Goal: Task Accomplishment & Management: Use online tool/utility

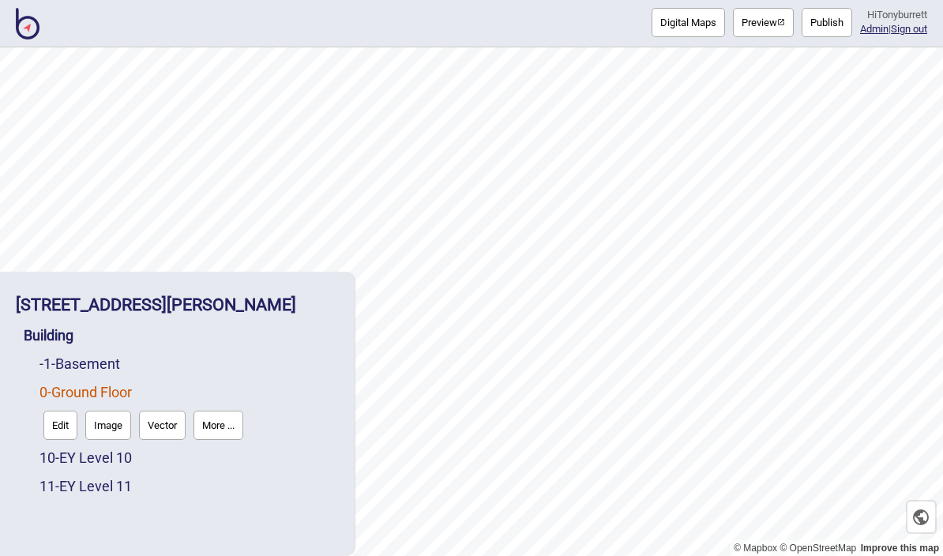
click at [223, 425] on button "More ..." at bounding box center [218, 424] width 50 height 29
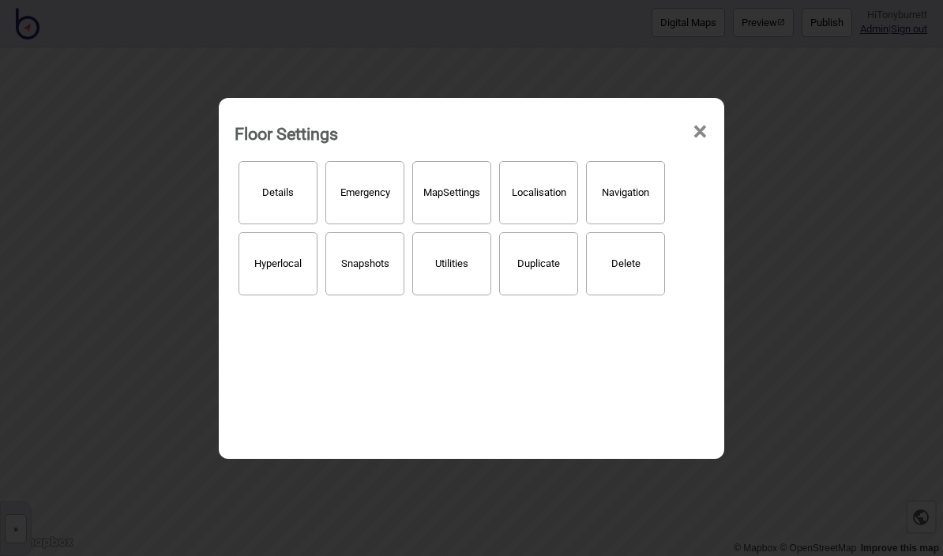
click at [279, 253] on button "Hyperlocal" at bounding box center [277, 263] width 79 height 63
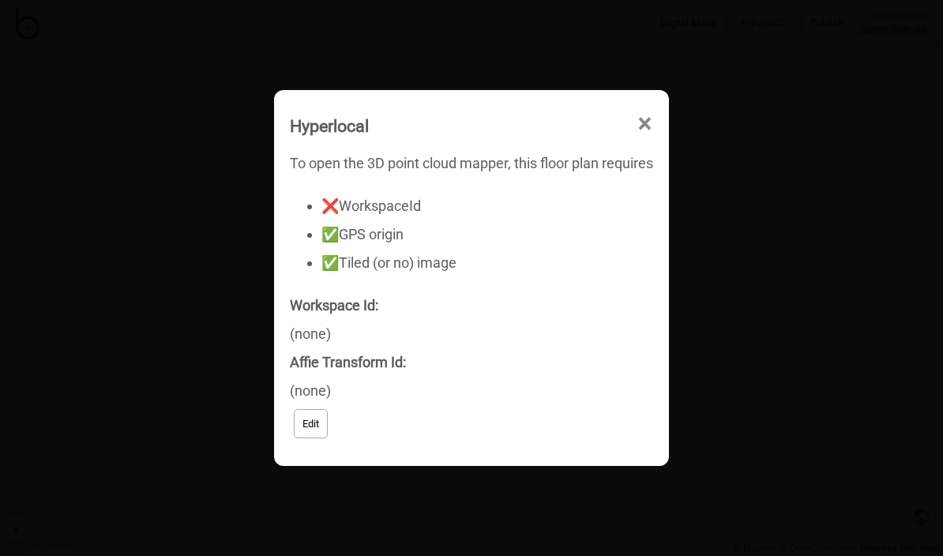
click at [643, 133] on span "×" at bounding box center [644, 124] width 17 height 52
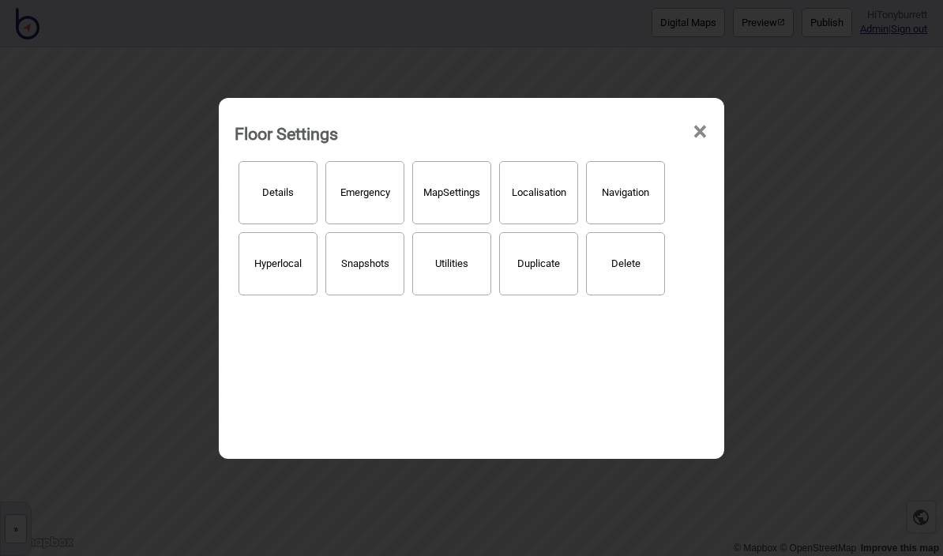
click at [688, 125] on div "Floor Settings ×" at bounding box center [471, 129] width 489 height 47
click at [697, 113] on span "×" at bounding box center [699, 132] width 17 height 52
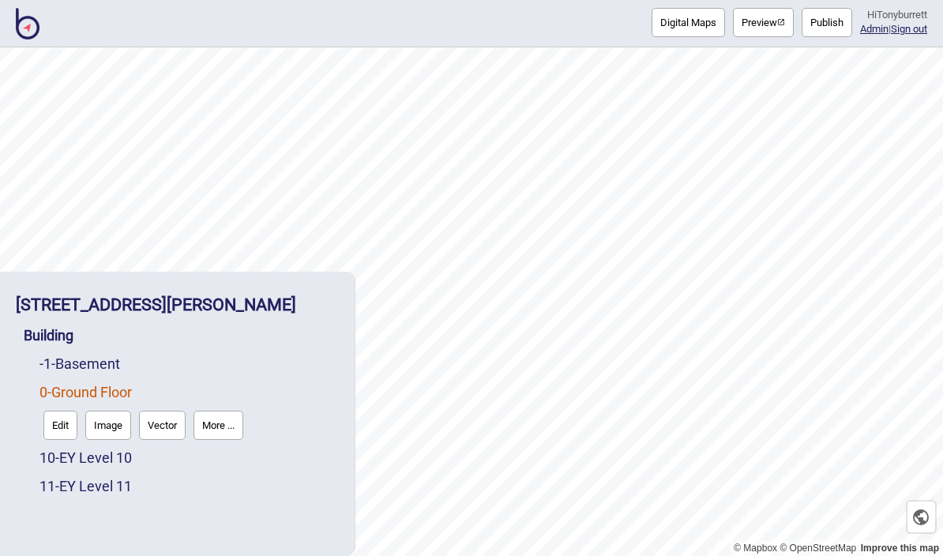
click at [227, 430] on button "More ..." at bounding box center [218, 424] width 50 height 29
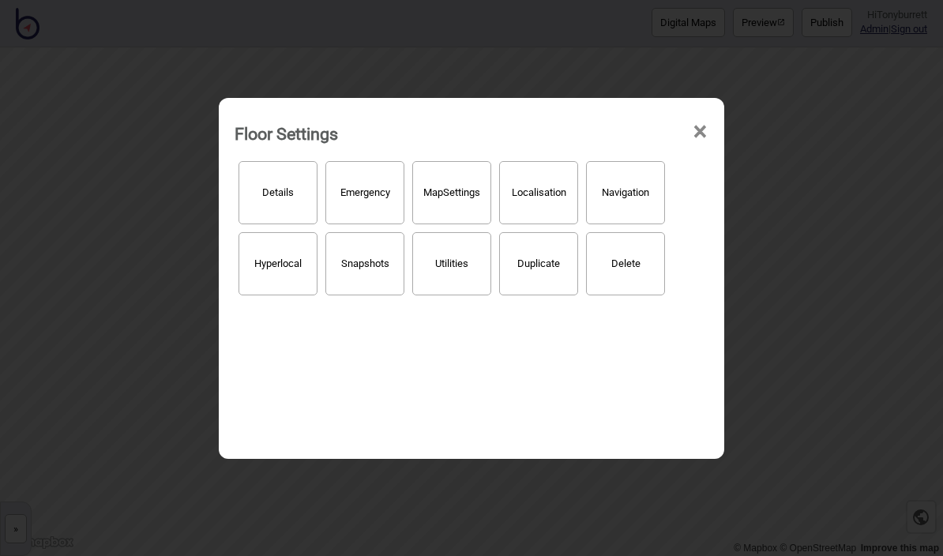
click at [548, 178] on button "Localisation" at bounding box center [538, 192] width 79 height 63
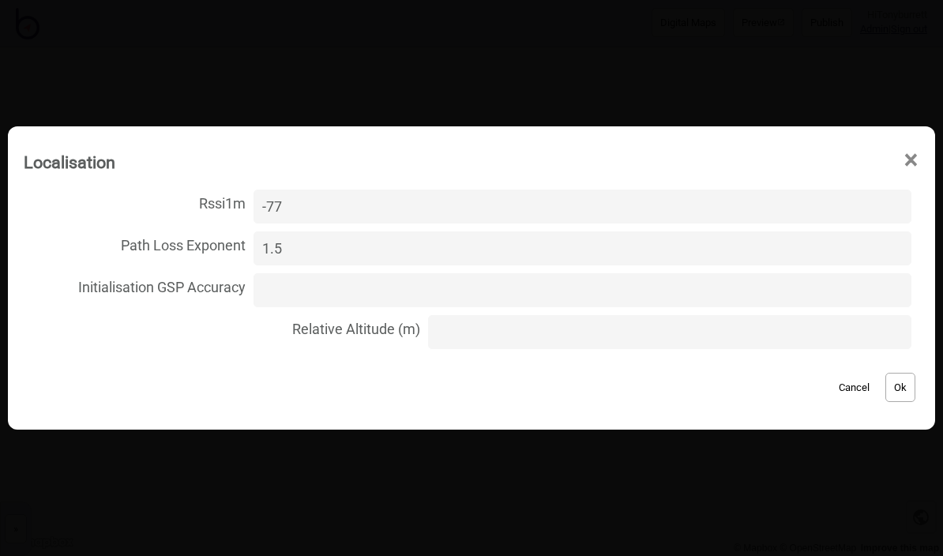
click at [458, 341] on input "Relative Altitude (m)" at bounding box center [669, 332] width 483 height 34
type input "0"
click at [890, 395] on button "Ok" at bounding box center [900, 387] width 30 height 29
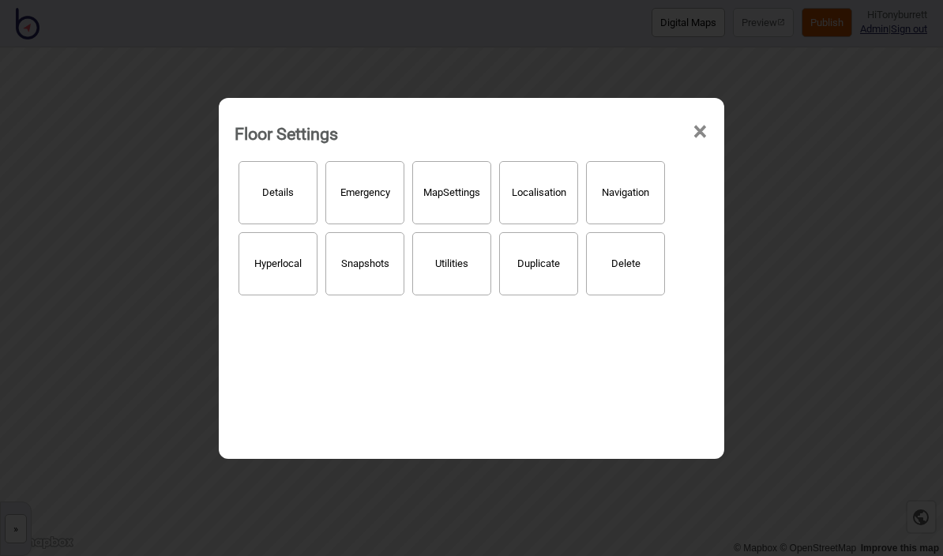
click at [700, 121] on span "×" at bounding box center [699, 132] width 17 height 52
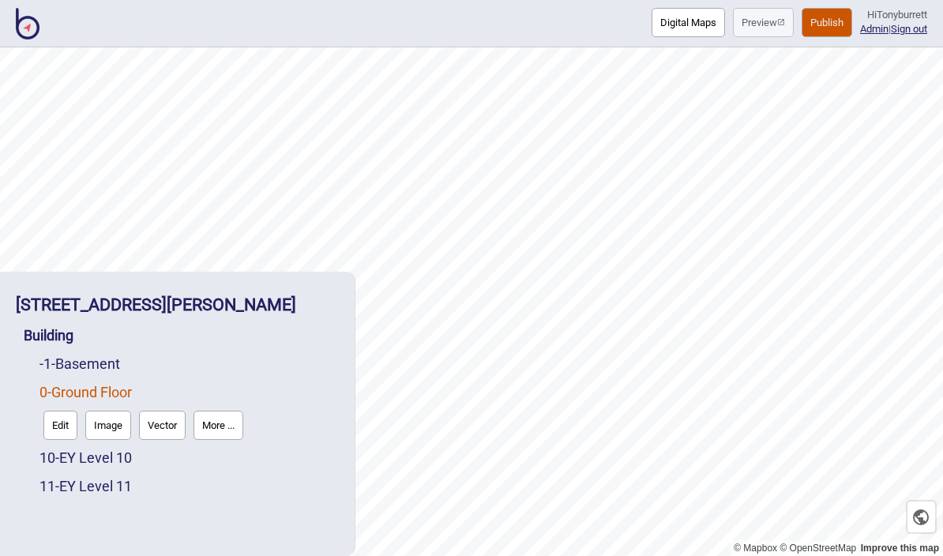
click at [99, 369] on link "-1 - Basement" at bounding box center [79, 363] width 81 height 17
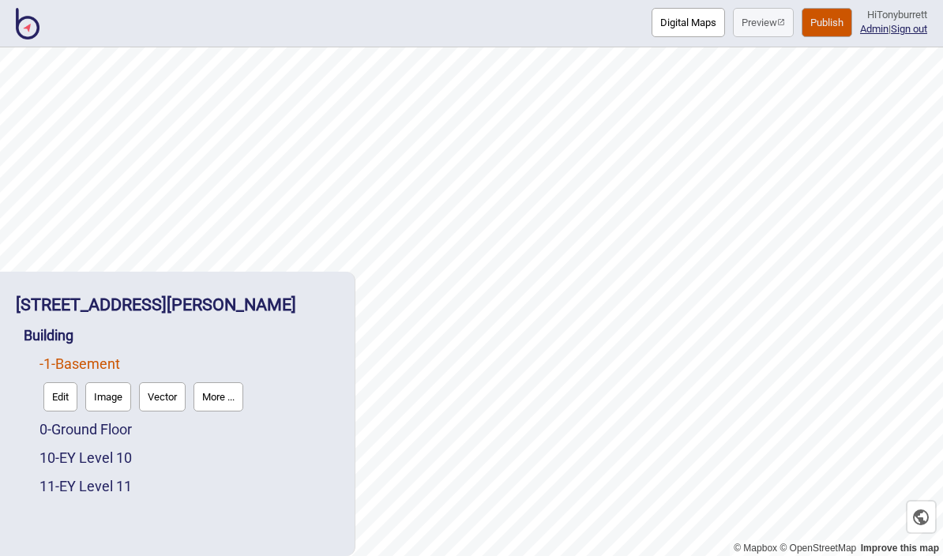
click at [221, 407] on button "More ..." at bounding box center [218, 396] width 50 height 29
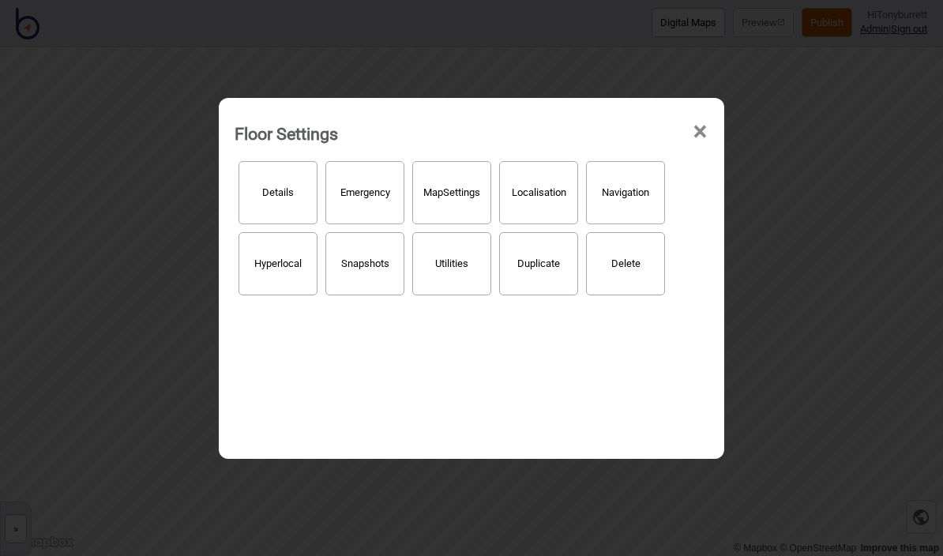
click at [534, 192] on button "Localisation" at bounding box center [538, 192] width 79 height 63
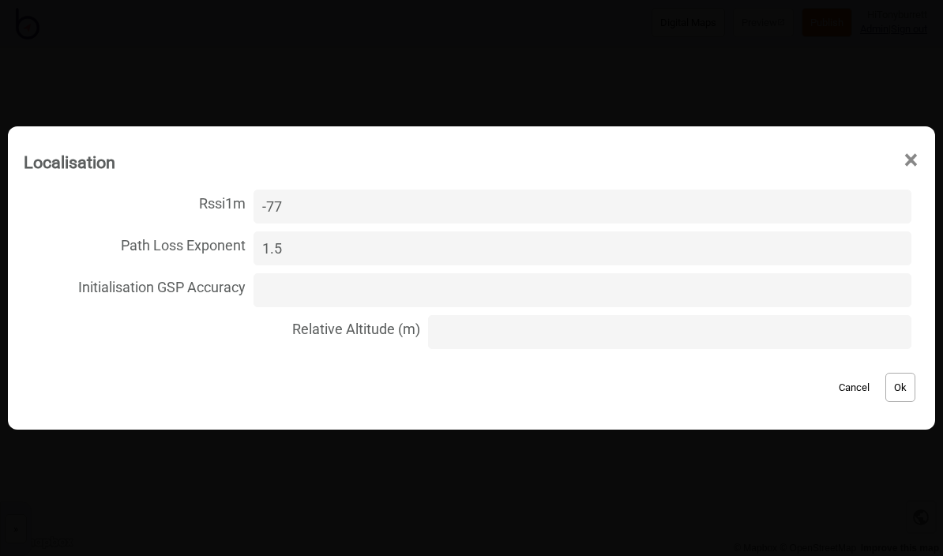
click at [501, 333] on input "Relative Altitude (m)" at bounding box center [669, 332] width 483 height 34
type input "-4"
click at [893, 397] on button "Ok" at bounding box center [900, 387] width 30 height 29
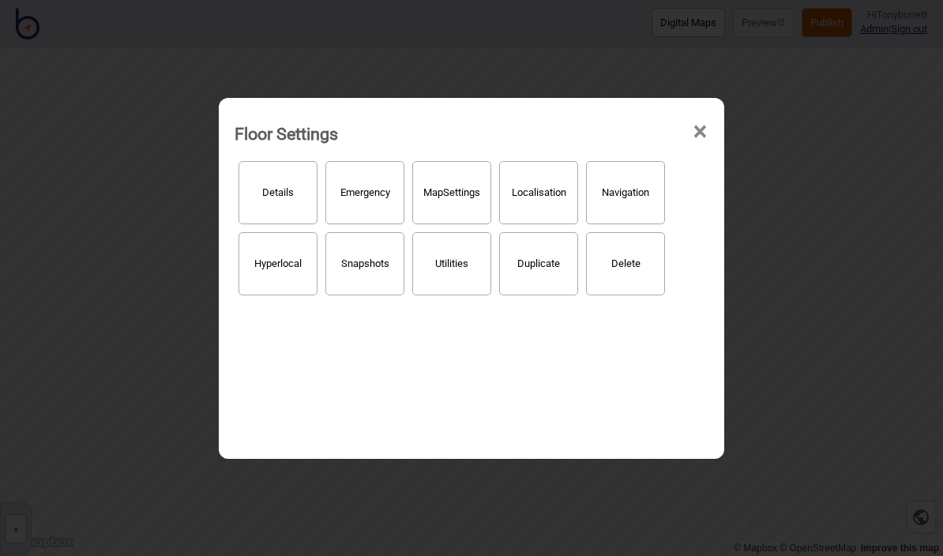
click at [693, 121] on span "×" at bounding box center [699, 132] width 17 height 52
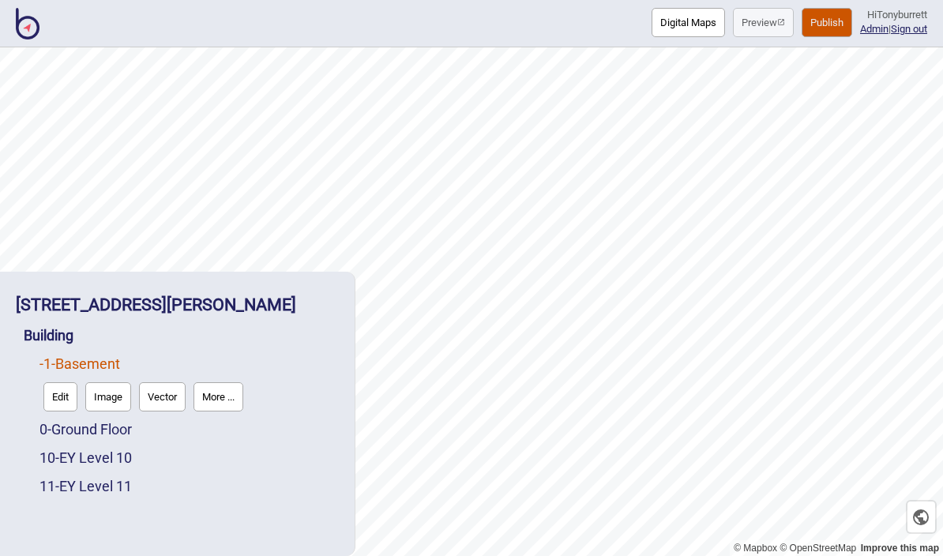
click at [122, 464] on link "10 - EY Level 10" at bounding box center [85, 457] width 92 height 17
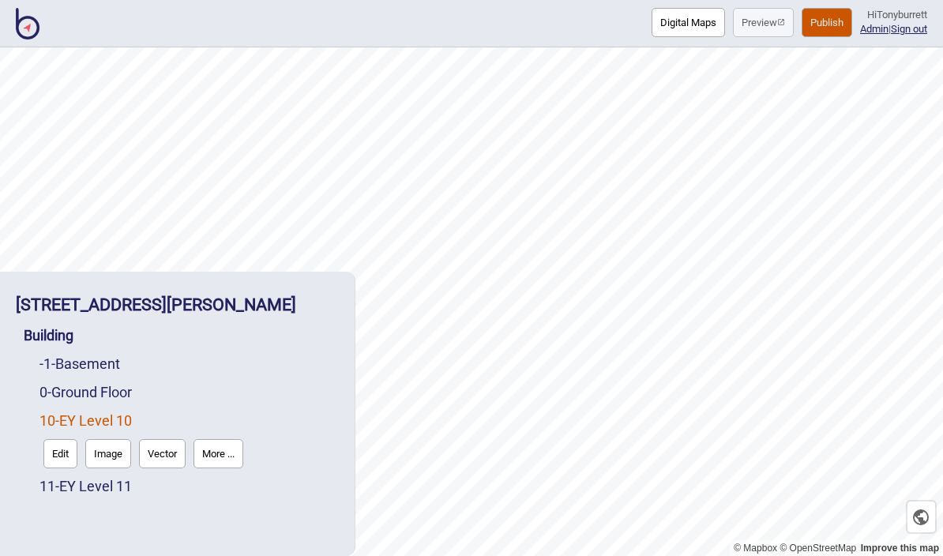
click at [227, 453] on button "More ..." at bounding box center [218, 453] width 50 height 29
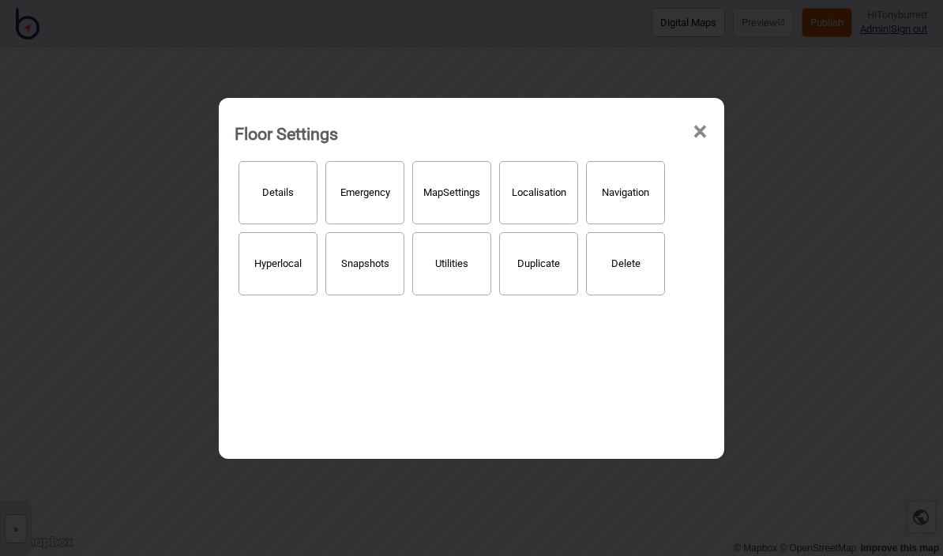
click at [542, 175] on button "Localisation" at bounding box center [538, 192] width 79 height 63
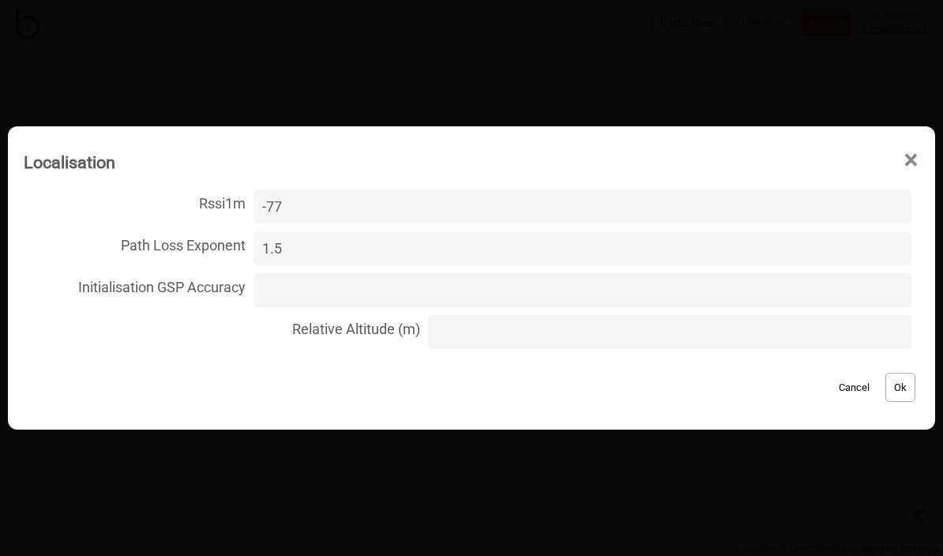
click at [464, 331] on input "Relative Altitude (m)" at bounding box center [669, 332] width 483 height 34
type input "370"
click at [904, 395] on button "Ok" at bounding box center [900, 387] width 30 height 29
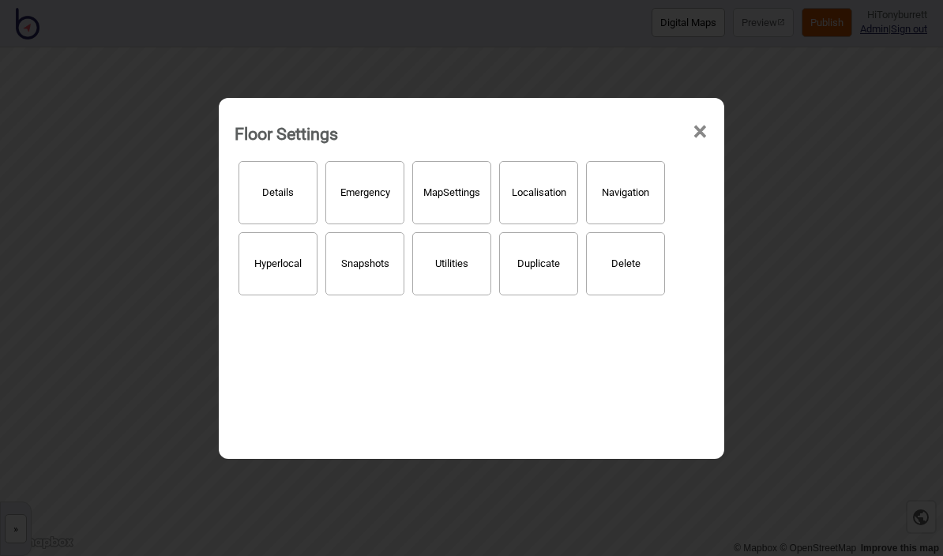
click at [691, 121] on span "×" at bounding box center [699, 132] width 17 height 52
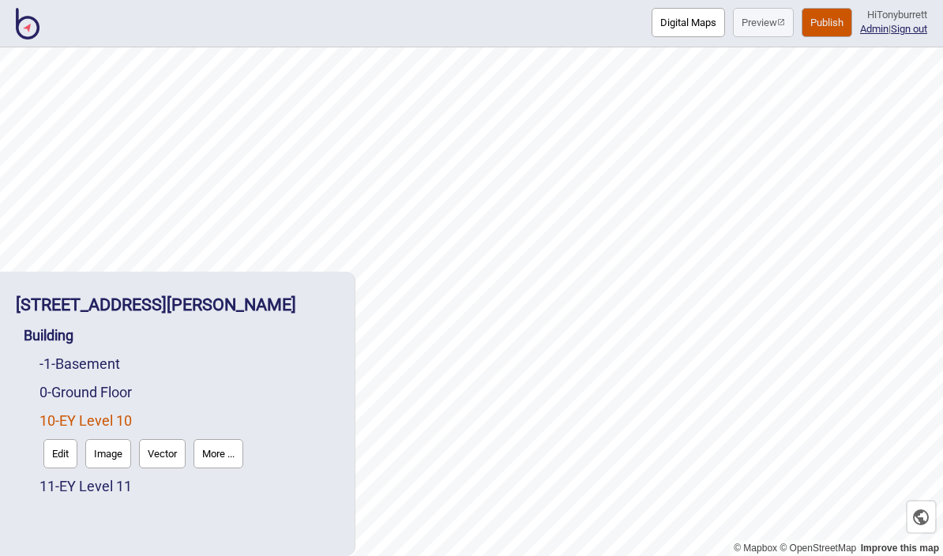
click at [120, 486] on link "11 - EY Level 11" at bounding box center [85, 486] width 92 height 17
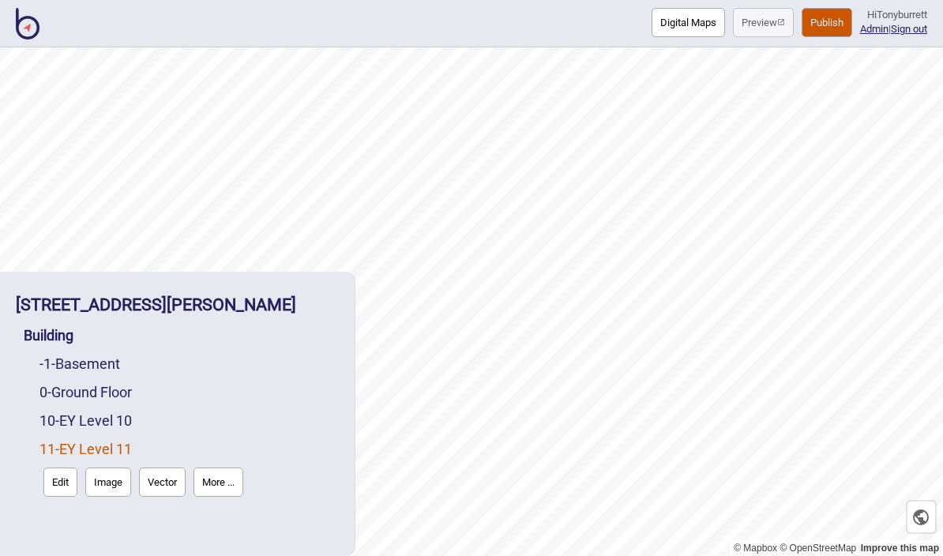
click at [238, 485] on button "More ..." at bounding box center [218, 481] width 50 height 29
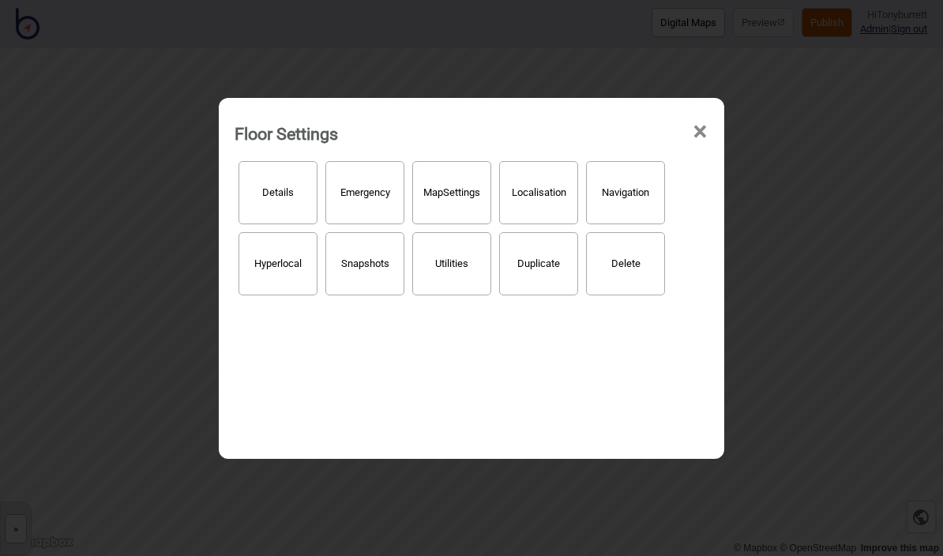
click at [542, 179] on button "Localisation" at bounding box center [538, 192] width 79 height 63
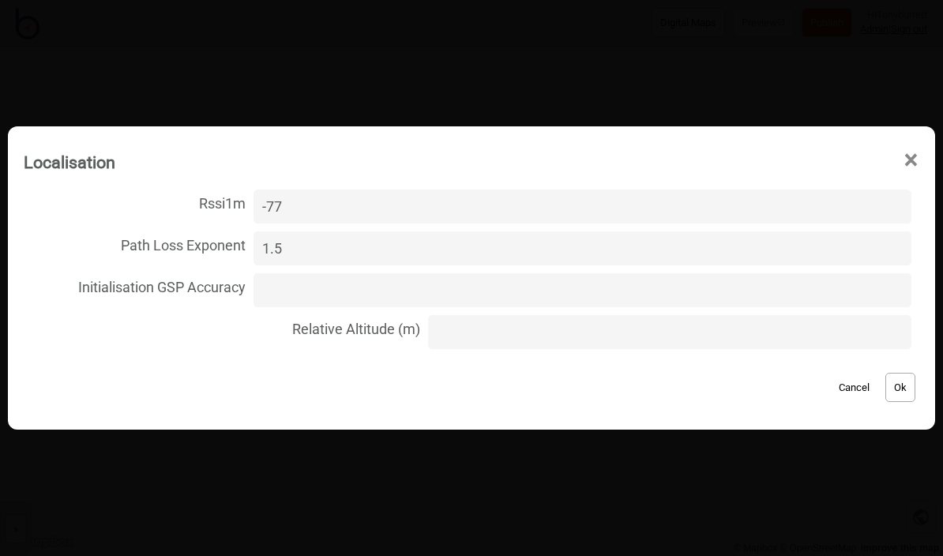
click at [479, 332] on input "Relative Altitude (m)" at bounding box center [669, 332] width 483 height 34
type input "373.7"
click at [898, 388] on button "Ok" at bounding box center [900, 387] width 30 height 29
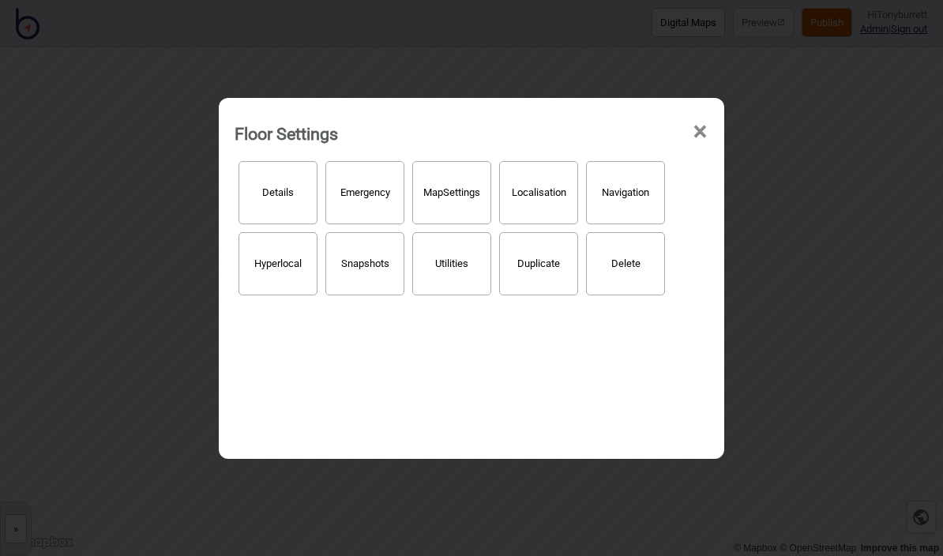
click at [705, 125] on span "×" at bounding box center [699, 132] width 17 height 52
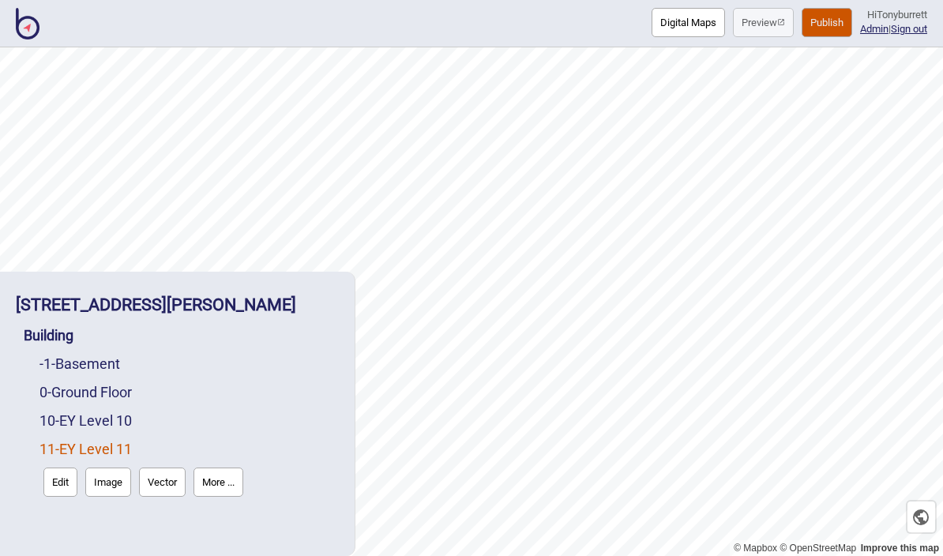
click at [824, 13] on button "Publish" at bounding box center [826, 22] width 51 height 29
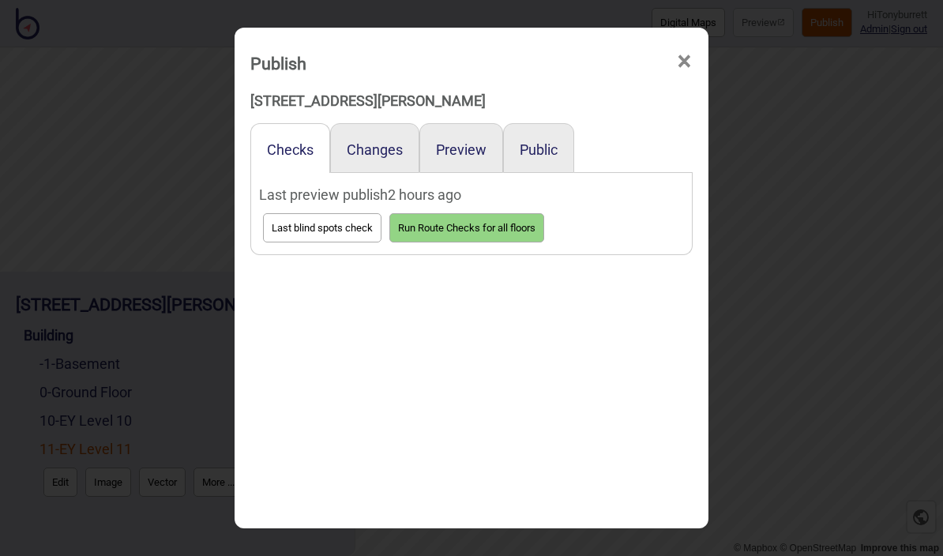
click at [467, 141] on button "Preview" at bounding box center [461, 149] width 51 height 17
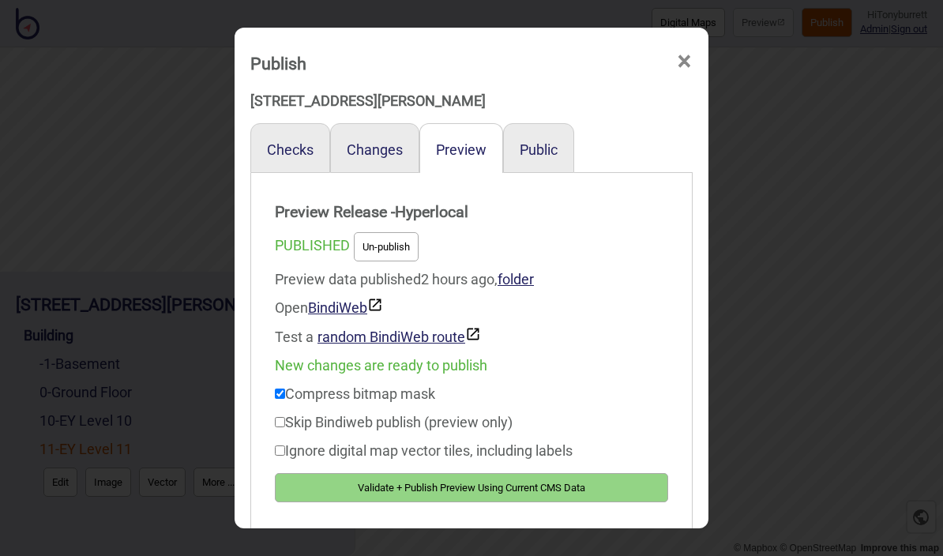
click at [504, 486] on button "Validate + Publish Preview Using Current CMS Data" at bounding box center [471, 487] width 393 height 29
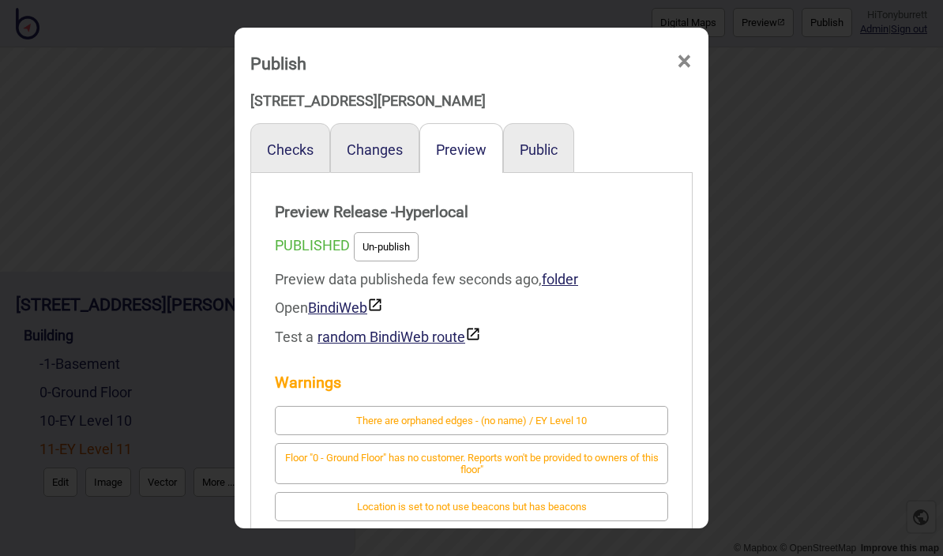
click at [680, 47] on span "×" at bounding box center [684, 62] width 17 height 52
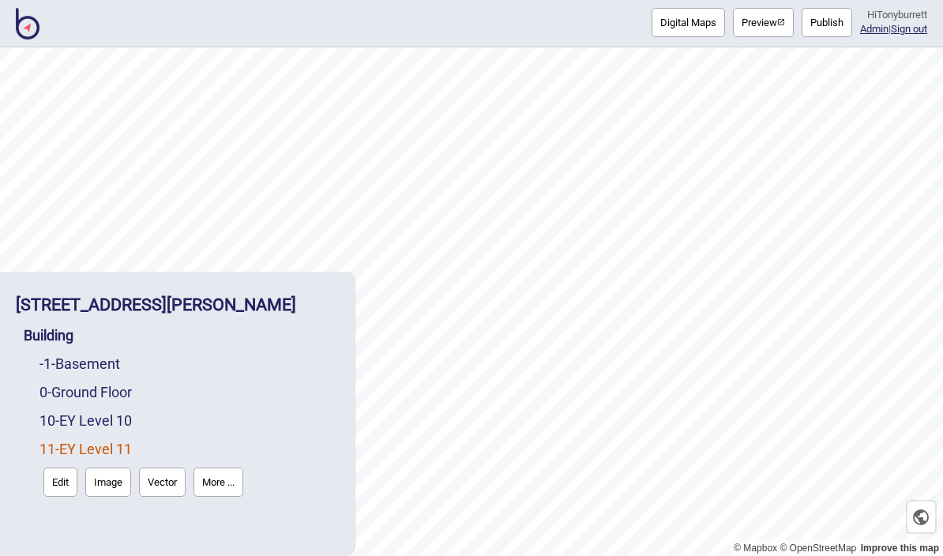
click at [105, 419] on link "10 - EY Level 10" at bounding box center [85, 420] width 92 height 17
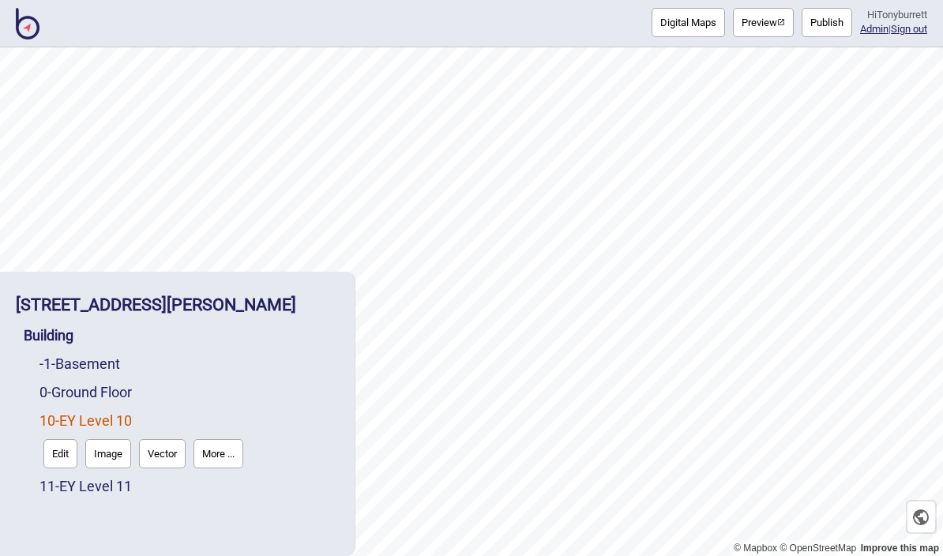
click at [65, 455] on button "Edit" at bounding box center [60, 453] width 34 height 29
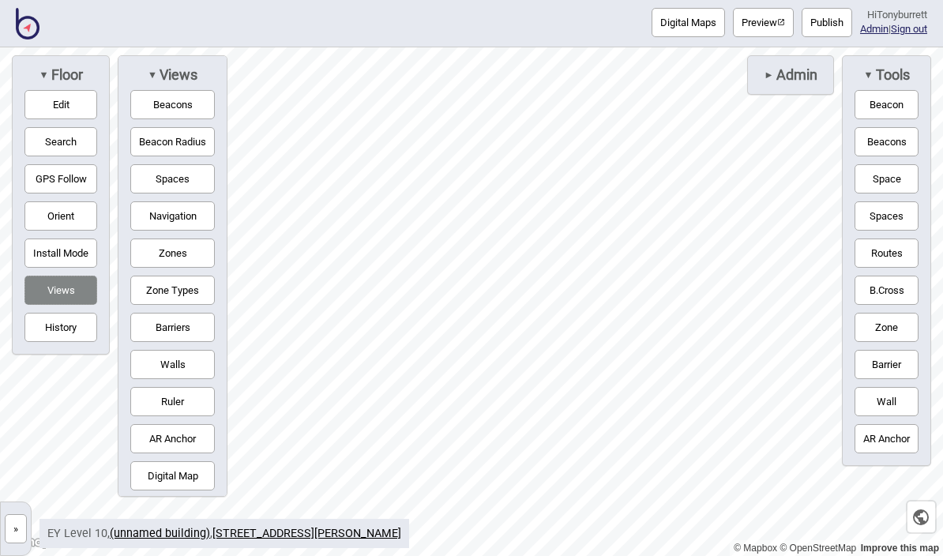
click at [804, 79] on span "Admin" at bounding box center [795, 74] width 43 height 17
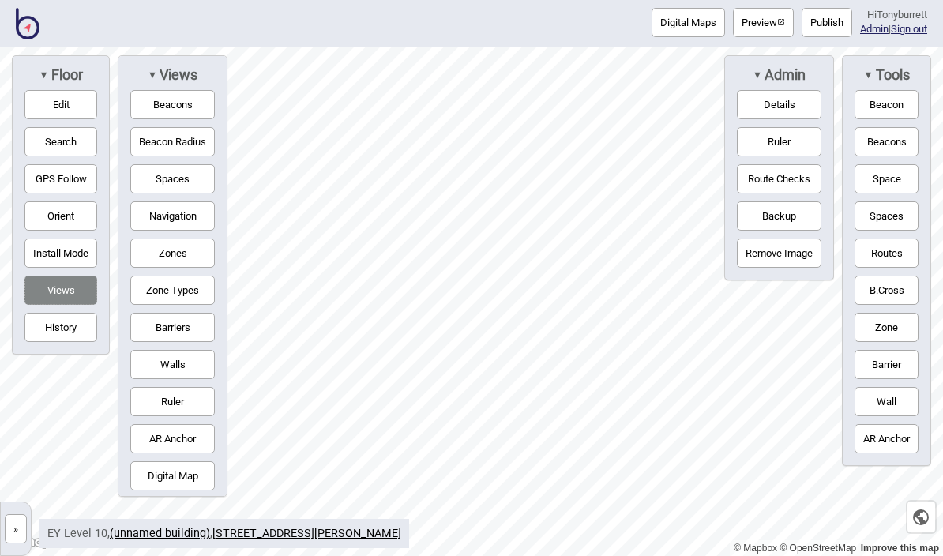
click at [782, 190] on button "Route Checks" at bounding box center [778, 178] width 84 height 29
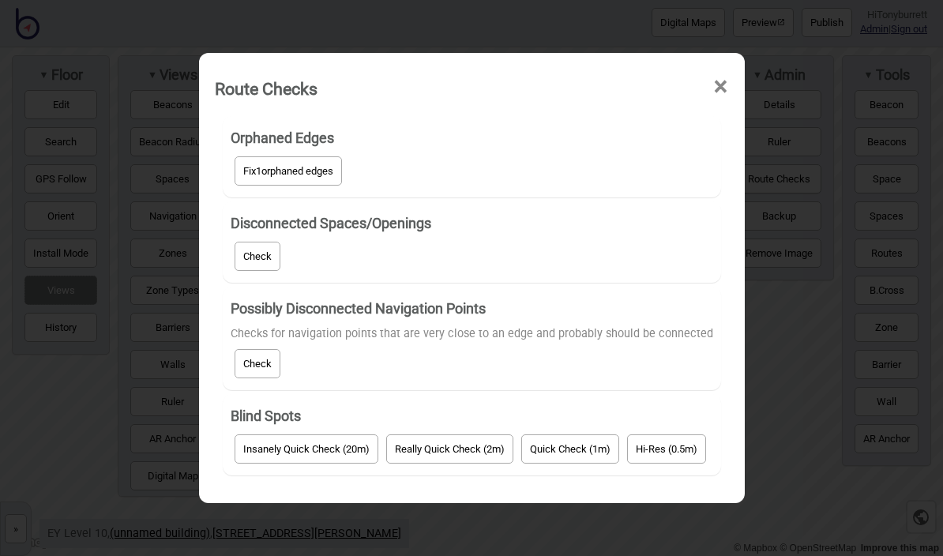
click at [338, 171] on button "Fix 1 orphaned edges" at bounding box center [287, 170] width 107 height 29
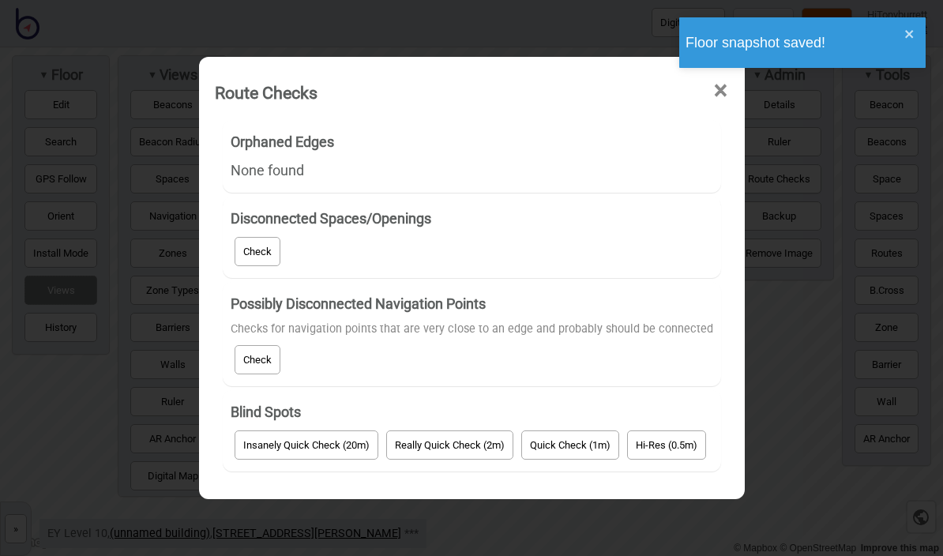
click at [265, 264] on button "Check" at bounding box center [257, 251] width 46 height 29
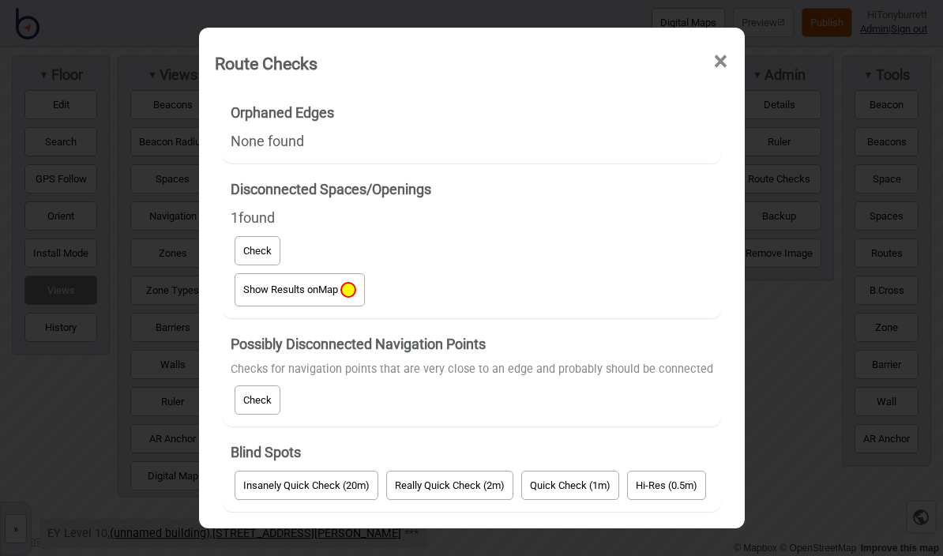
click at [335, 289] on span "Map" at bounding box center [328, 289] width 20 height 12
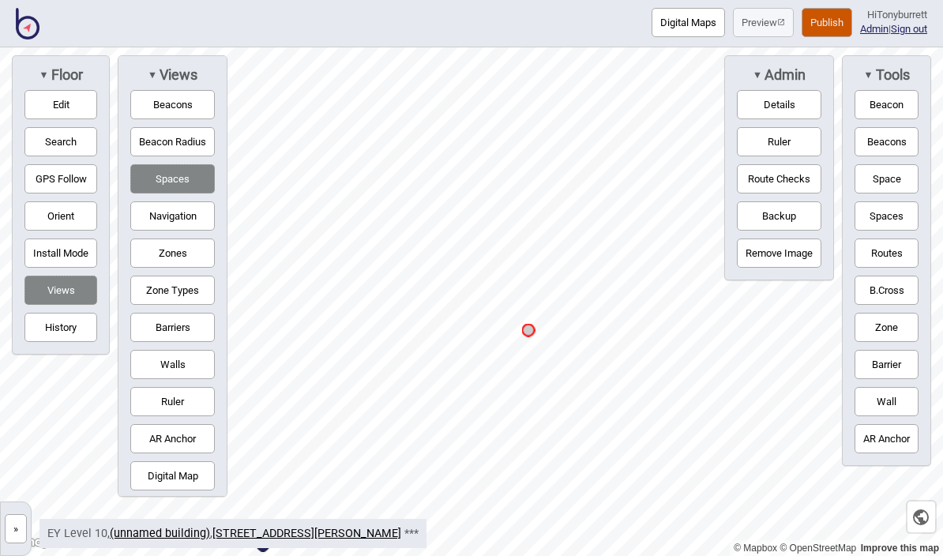
click at [182, 339] on button "Barriers" at bounding box center [172, 327] width 84 height 29
click at [197, 220] on button "Navigation" at bounding box center [172, 215] width 84 height 29
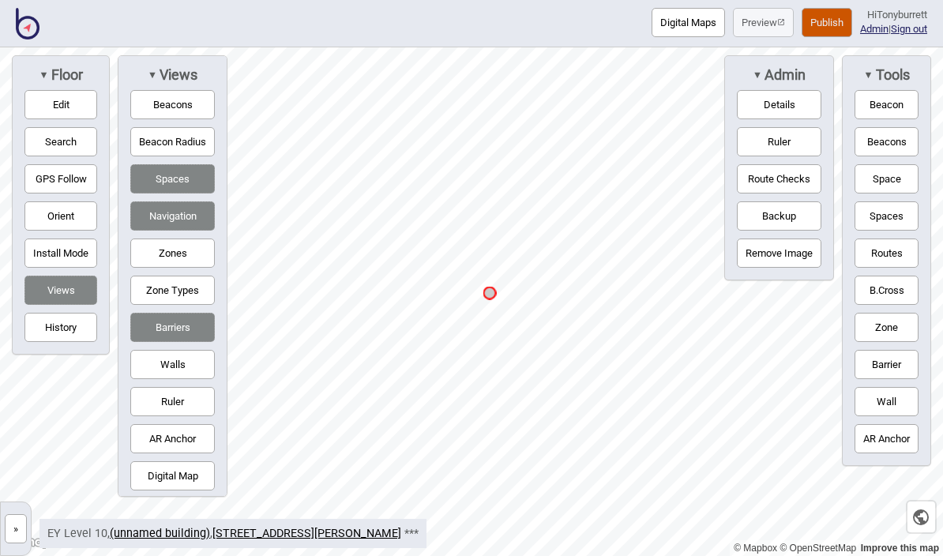
click at [67, 111] on button "Edit" at bounding box center [60, 104] width 73 height 29
click at [780, 183] on button "Route Checks" at bounding box center [778, 178] width 84 height 29
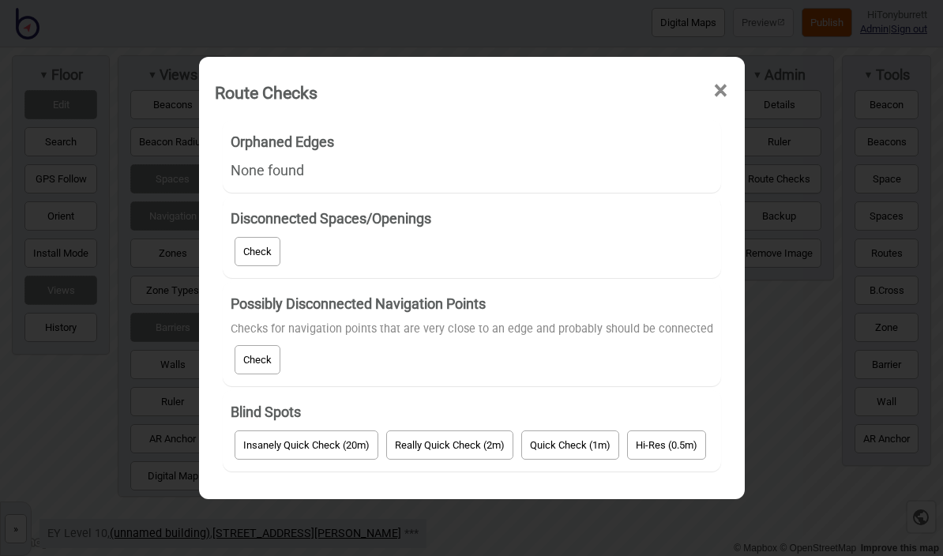
click at [249, 265] on button "Check" at bounding box center [257, 251] width 46 height 29
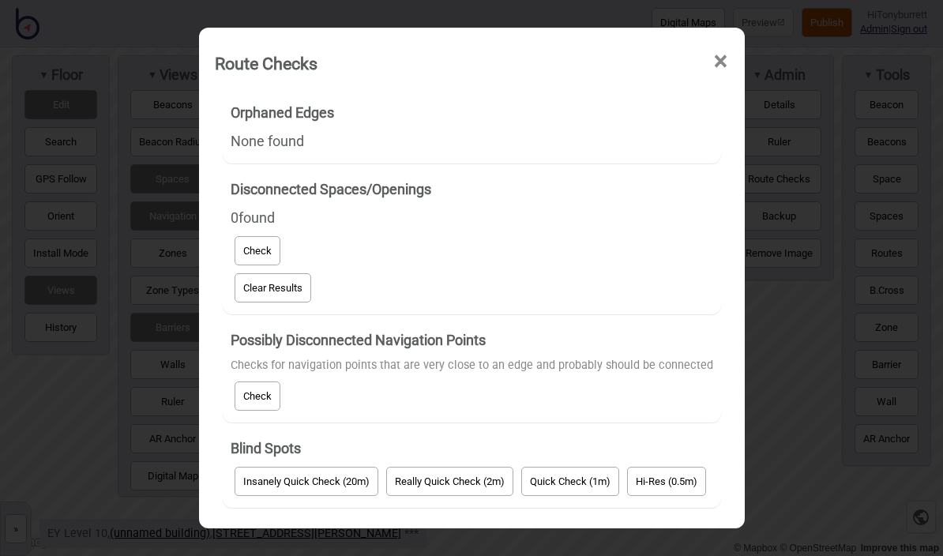
click at [287, 292] on button "Clear Results" at bounding box center [272, 287] width 77 height 29
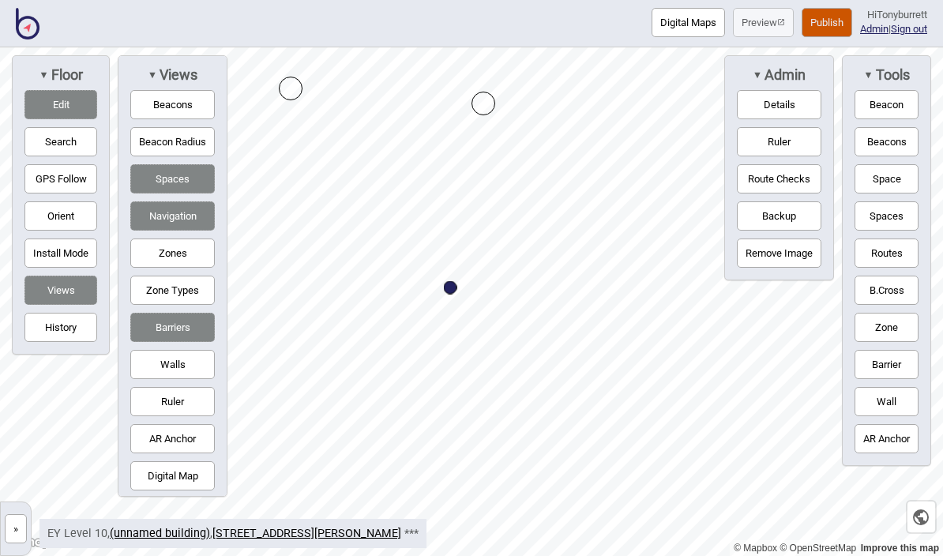
click at [785, 185] on button "Route Checks" at bounding box center [778, 178] width 84 height 29
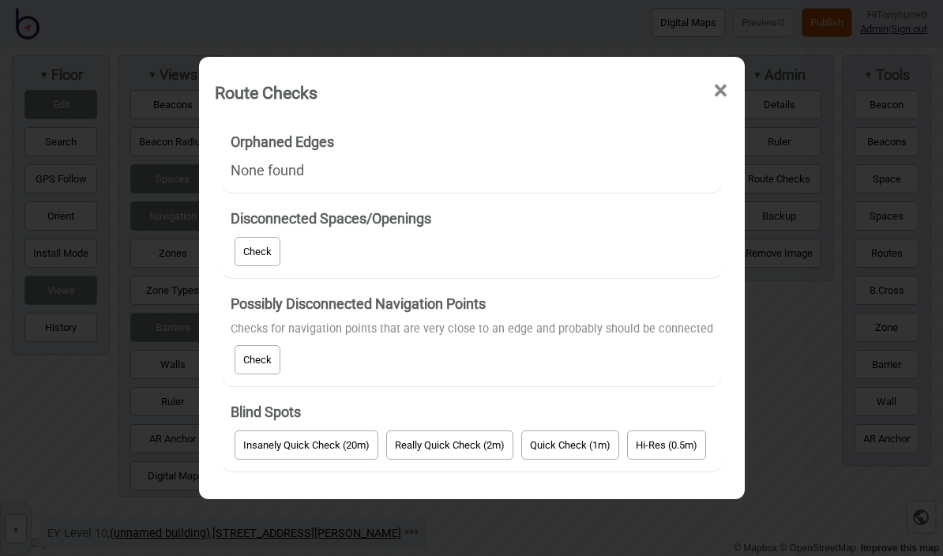
click at [574, 459] on button "Quick Check (1m)" at bounding box center [570, 444] width 98 height 29
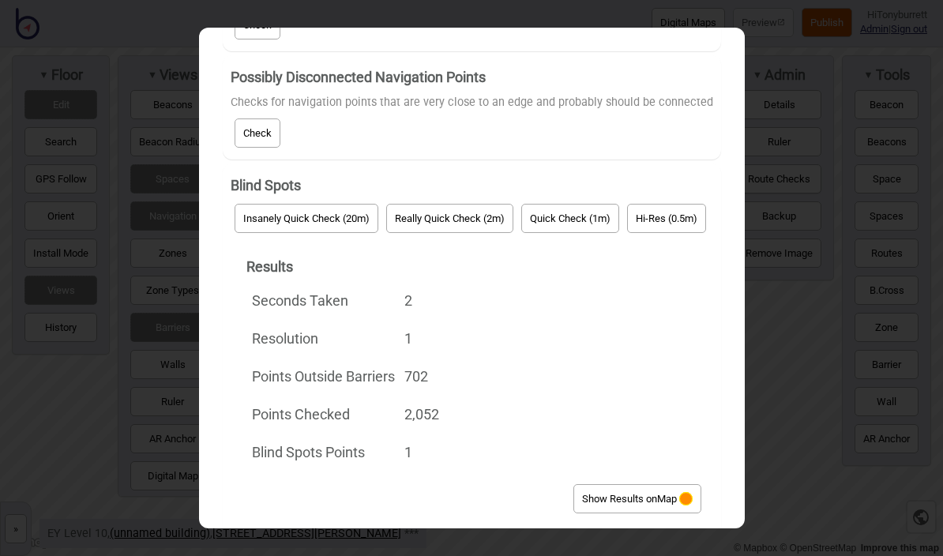
scroll to position [196, 0]
click at [631, 485] on button "Show Results on Map" at bounding box center [637, 499] width 128 height 29
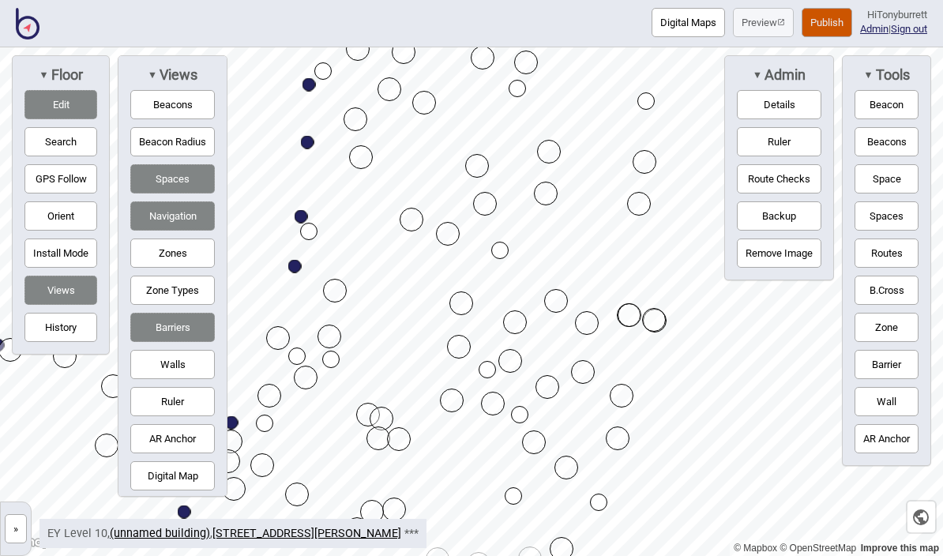
click at [63, 119] on button "Edit" at bounding box center [60, 104] width 73 height 29
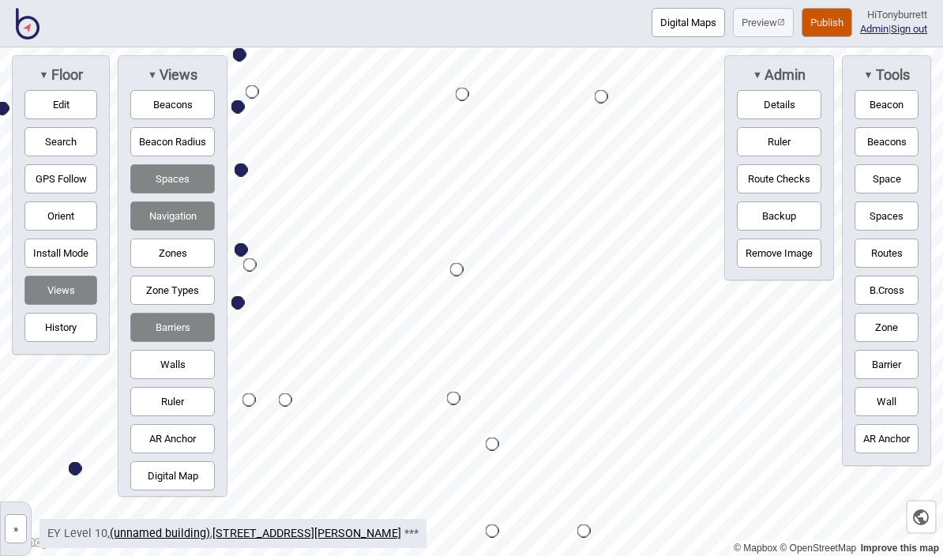
click at [890, 261] on button "Routes" at bounding box center [886, 252] width 64 height 29
click at [886, 253] on button "Routes" at bounding box center [886, 252] width 64 height 29
click at [822, 19] on button "Publish" at bounding box center [826, 22] width 51 height 29
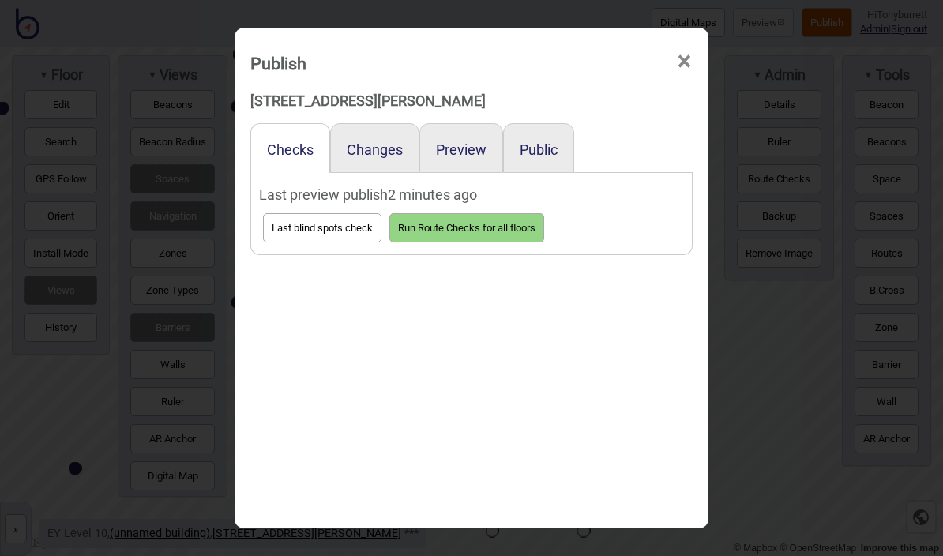
click at [470, 141] on button "Preview" at bounding box center [461, 149] width 51 height 17
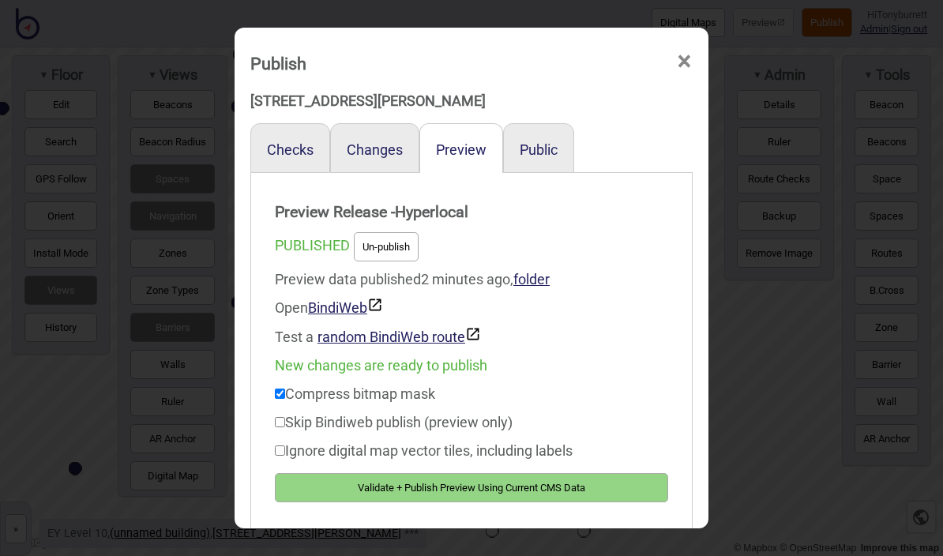
click at [436, 482] on button "Validate + Publish Preview Using Current CMS Data" at bounding box center [471, 487] width 393 height 29
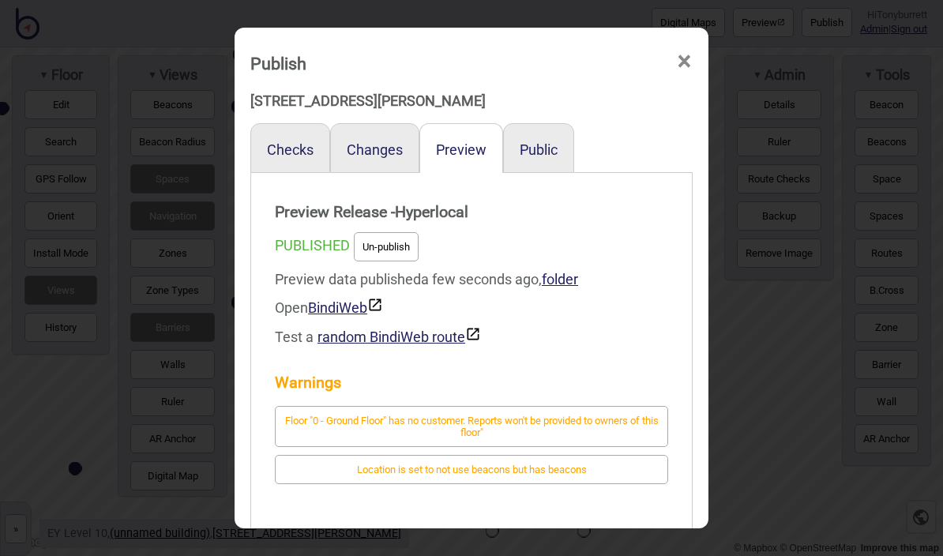
click at [681, 42] on span "×" at bounding box center [684, 62] width 17 height 52
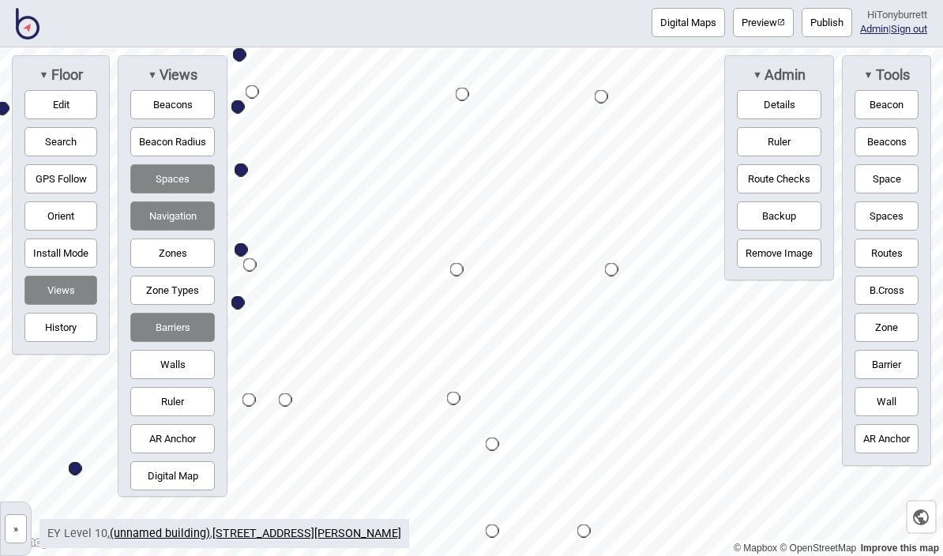
click at [24, 532] on button "»" at bounding box center [16, 528] width 22 height 29
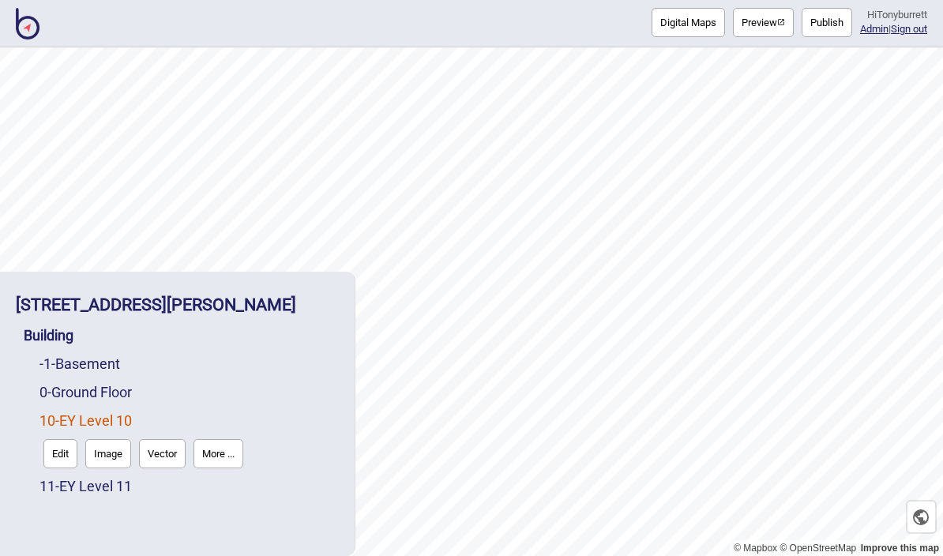
click at [227, 461] on button "More ..." at bounding box center [218, 453] width 50 height 29
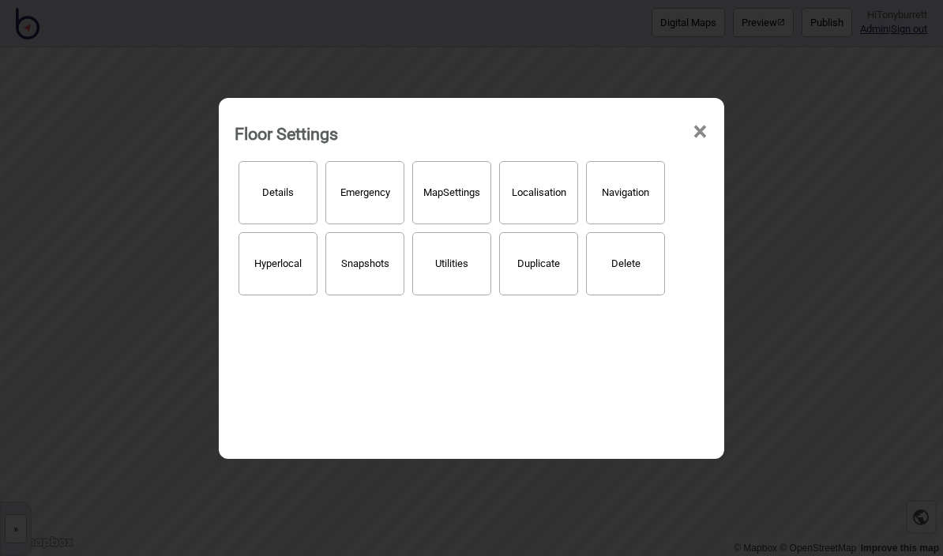
click at [305, 268] on button "Hyperlocal" at bounding box center [277, 263] width 79 height 63
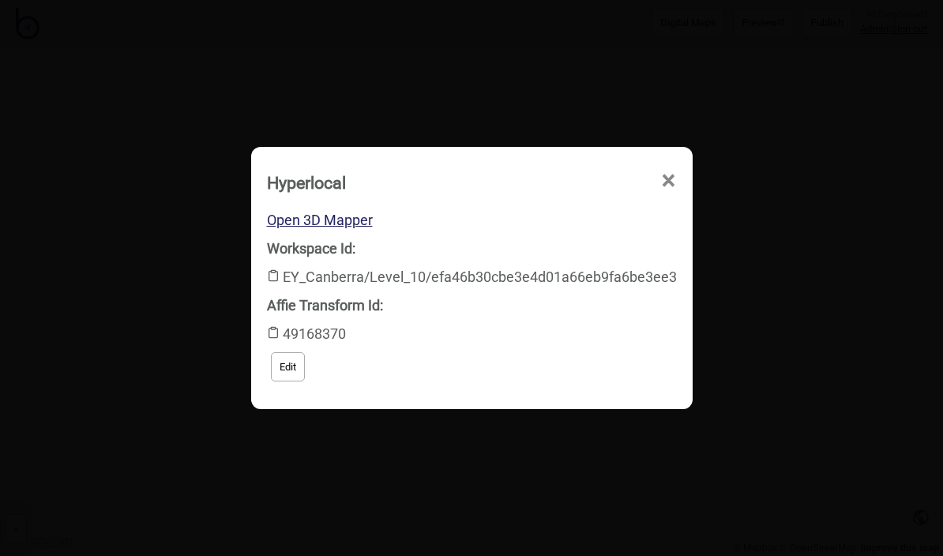
click at [354, 223] on link "Open 3D Mapper" at bounding box center [320, 220] width 106 height 17
click at [670, 182] on span "×" at bounding box center [668, 181] width 17 height 52
